Goal: Task Accomplishment & Management: Use online tool/utility

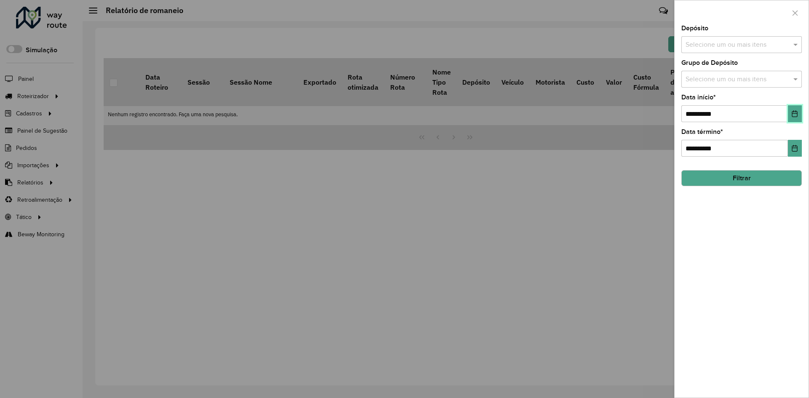
click at [794, 117] on icon "Choose Date" at bounding box center [794, 113] width 5 height 7
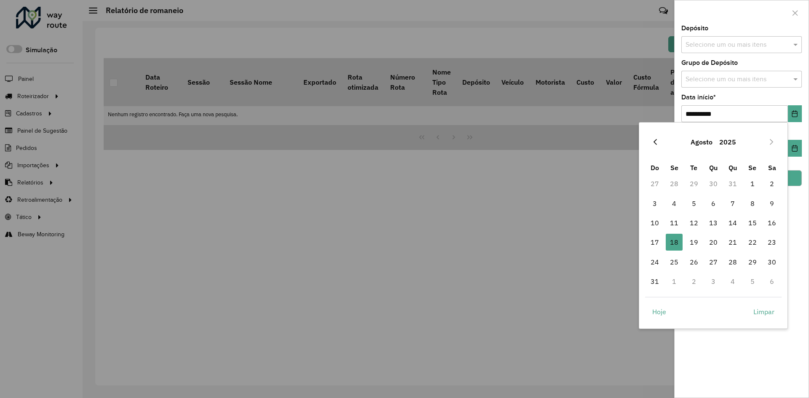
click at [655, 141] on icon "Previous Month" at bounding box center [655, 142] width 3 height 6
click at [692, 183] on span "1" at bounding box center [694, 183] width 17 height 17
type input "**********"
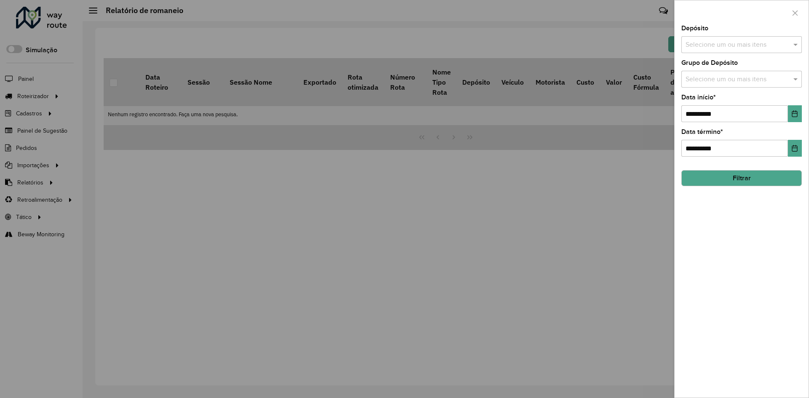
click at [785, 176] on button "Filtrar" at bounding box center [741, 178] width 121 height 16
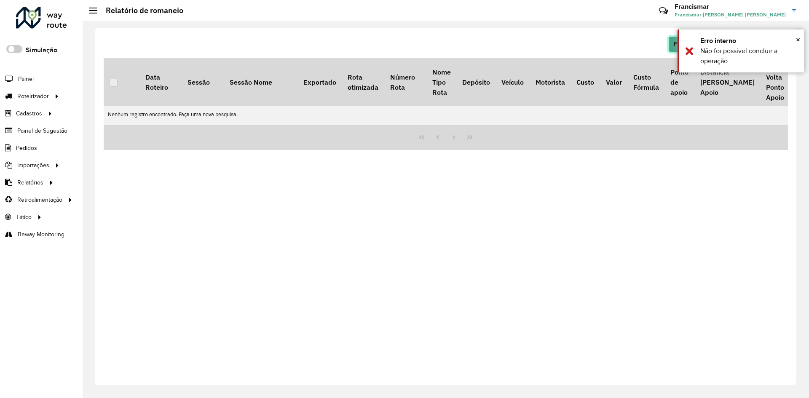
click at [674, 43] on button "Filtrar" at bounding box center [682, 44] width 29 height 16
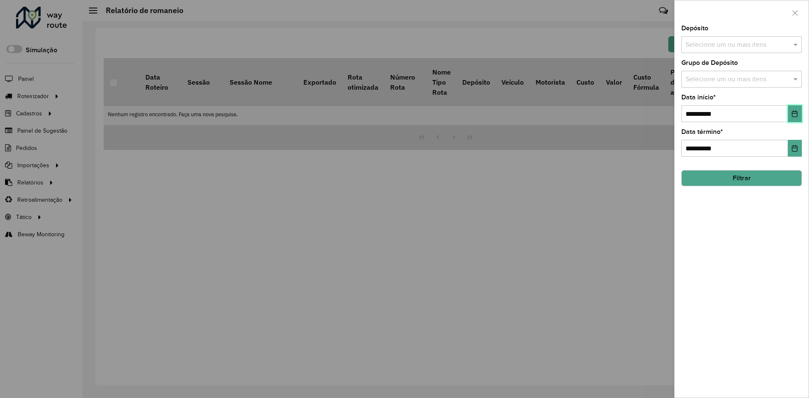
click at [796, 114] on icon "Choose Date" at bounding box center [794, 113] width 7 height 7
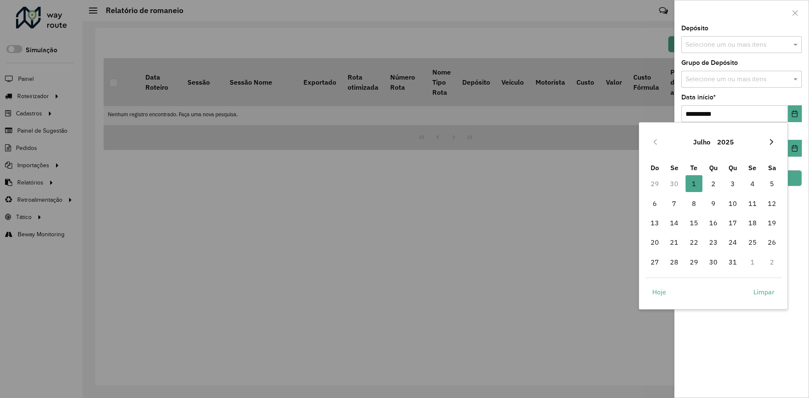
click at [773, 143] on icon "Next Month" at bounding box center [771, 142] width 7 height 7
click at [752, 180] on span "1" at bounding box center [752, 183] width 17 height 17
type input "**********"
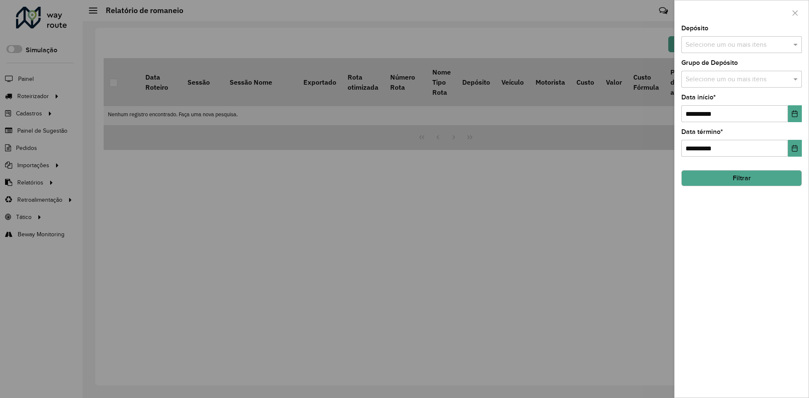
click at [760, 176] on button "Filtrar" at bounding box center [741, 178] width 121 height 16
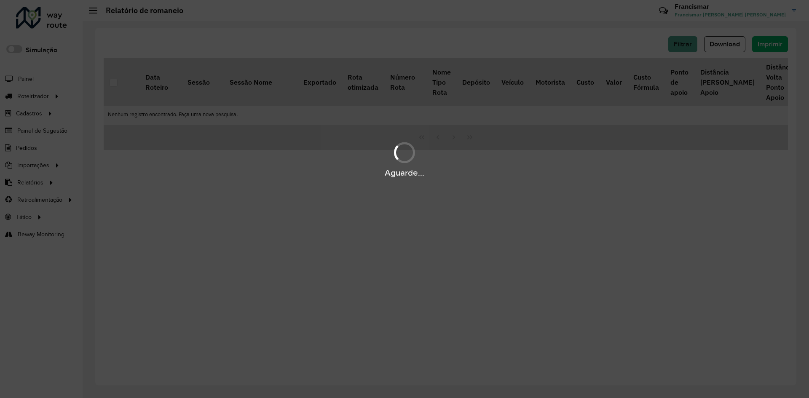
click at [503, 224] on div "Aguarde..." at bounding box center [404, 199] width 809 height 398
click at [468, 247] on div "Aguarde..." at bounding box center [404, 199] width 809 height 398
click at [610, 213] on div "Aguarde..." at bounding box center [404, 199] width 809 height 398
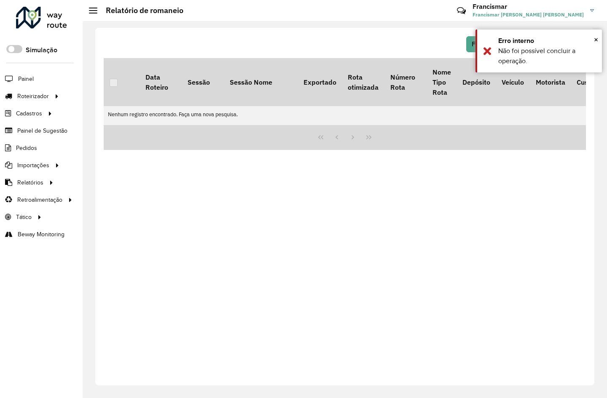
click at [482, 201] on div "Filtrar Download Imprimir Data Roteiro Sessão Sessão Nome Exportado Rota otimiz…" at bounding box center [344, 207] width 499 height 358
click at [469, 40] on button "Filtrar" at bounding box center [480, 44] width 29 height 16
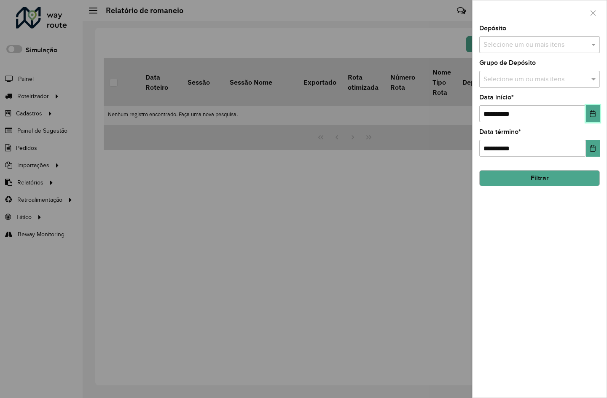
click at [589, 114] on icon "Choose Date" at bounding box center [592, 113] width 7 height 7
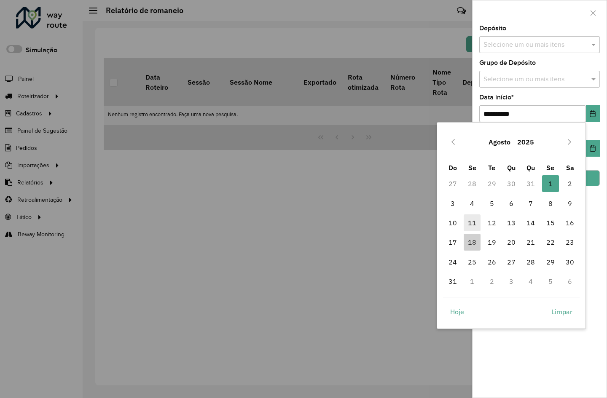
click at [471, 225] on span "11" at bounding box center [472, 223] width 17 height 17
type input "**********"
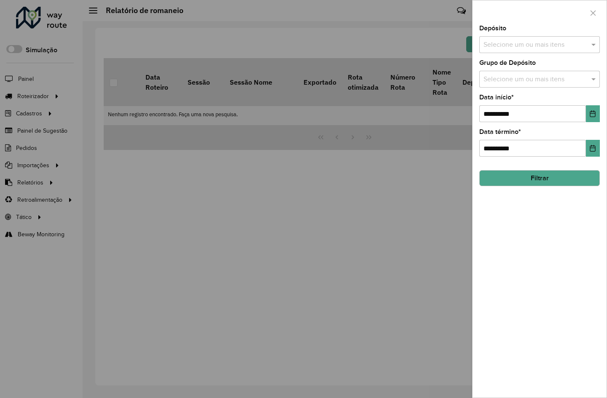
click at [514, 177] on button "Filtrar" at bounding box center [539, 178] width 121 height 16
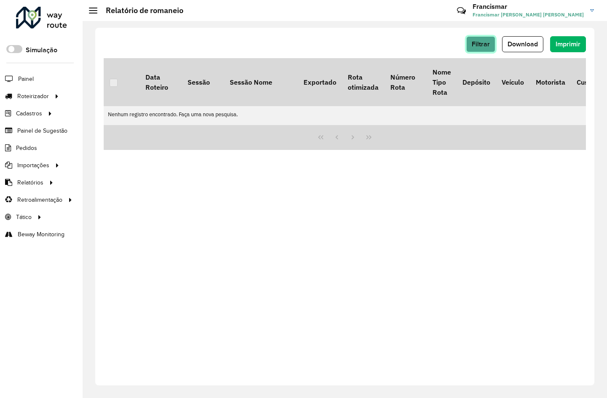
click at [484, 47] on span "Filtrar" at bounding box center [481, 43] width 18 height 7
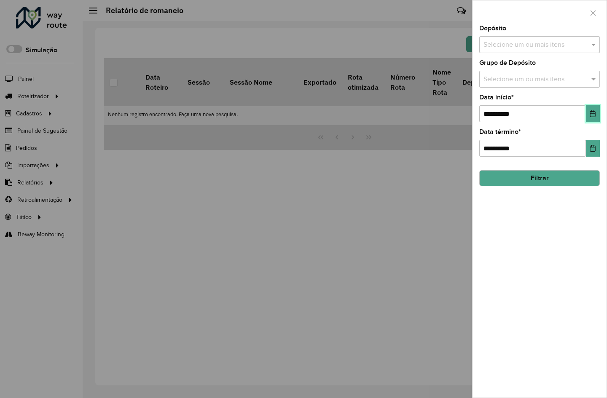
click at [595, 115] on icon "Choose Date" at bounding box center [592, 113] width 5 height 7
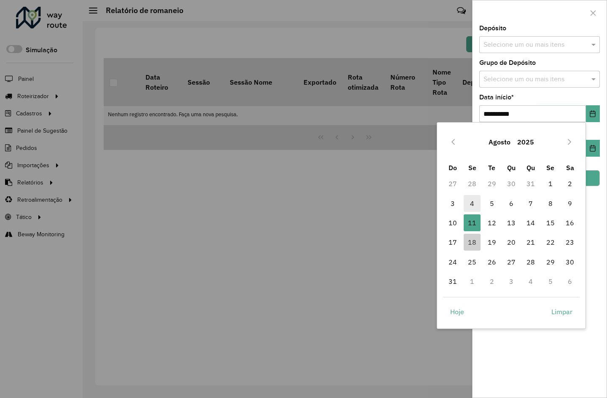
click at [468, 204] on span "4" at bounding box center [472, 203] width 17 height 17
type input "**********"
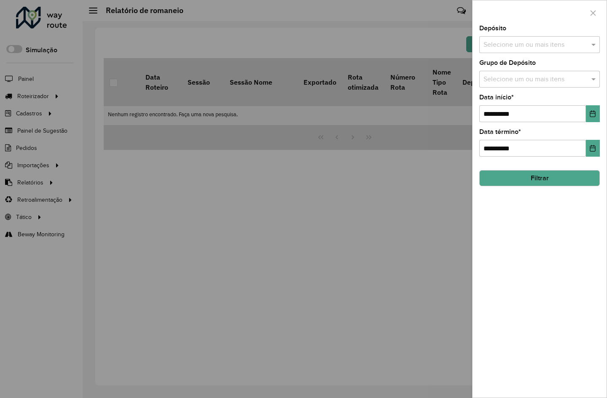
click at [526, 180] on button "Filtrar" at bounding box center [539, 178] width 121 height 16
